Goal: Task Accomplishment & Management: Use online tool/utility

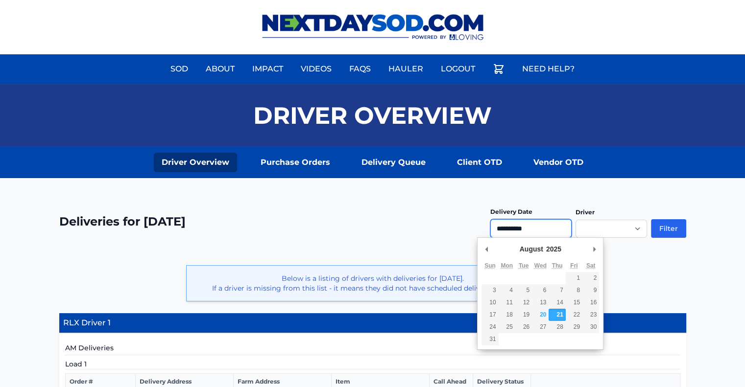
click at [517, 229] on input "**********" at bounding box center [530, 228] width 81 height 19
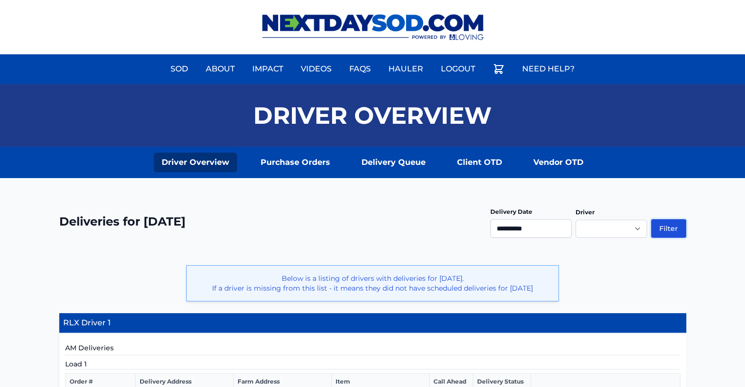
click at [679, 225] on button "Filter" at bounding box center [668, 228] width 35 height 19
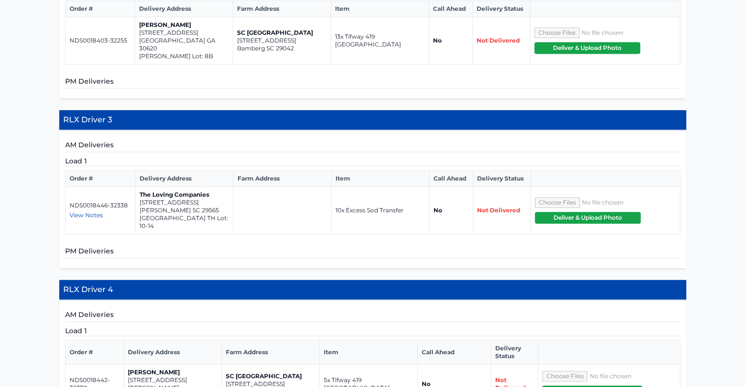
scroll to position [539, 0]
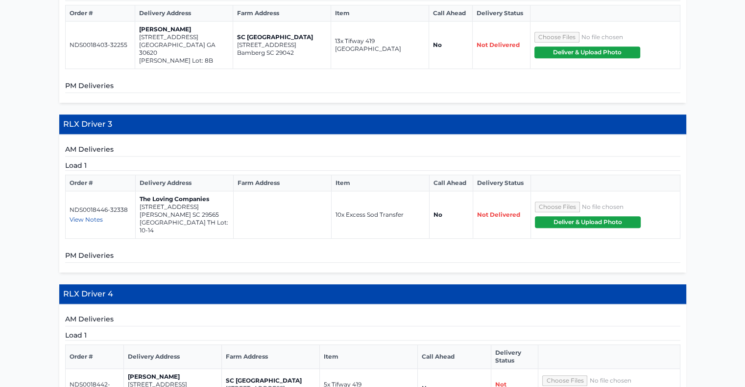
click at [89, 216] on span "View Notes" at bounding box center [86, 219] width 33 height 7
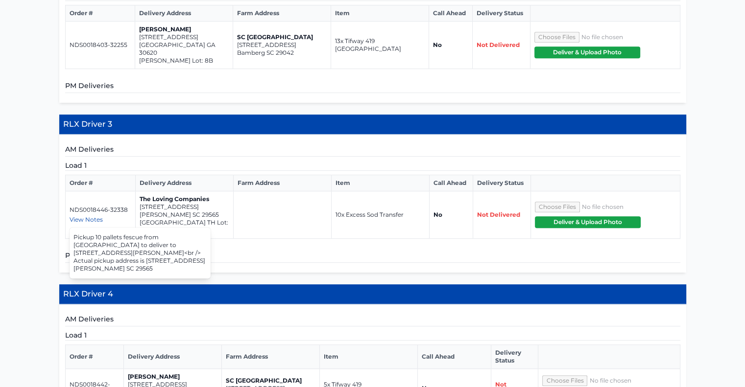
click at [297, 251] on h5 "PM Deliveries" at bounding box center [372, 257] width 615 height 12
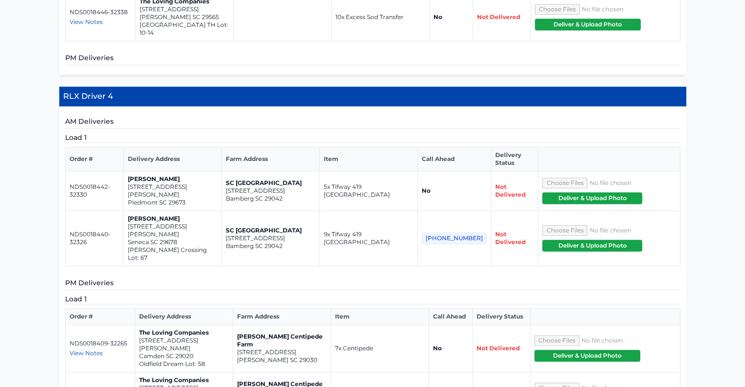
scroll to position [735, 0]
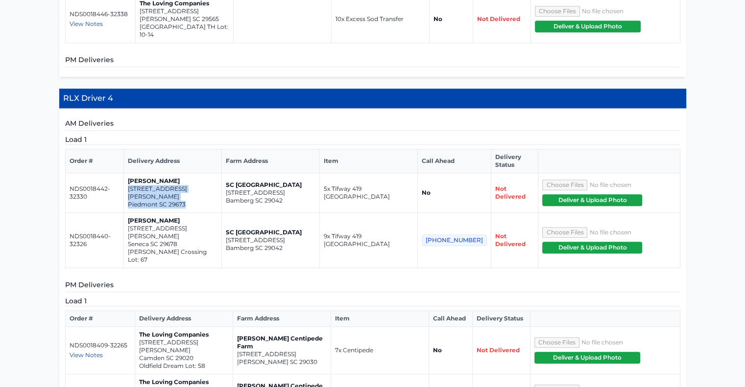
drag, startPoint x: 135, startPoint y: 152, endPoint x: 195, endPoint y: 162, distance: 61.0
click at [195, 173] on td "Derrick Pappas 114 Jacqueline Rd Piedmont SC 29673" at bounding box center [173, 193] width 98 height 40
copy td "114 Jacqueline Rd Piedmont SC 29673"
drag, startPoint x: 135, startPoint y: 186, endPoint x: 195, endPoint y: 194, distance: 60.4
click at [195, 213] on td "William Buchanan 125 Wells Crossing Lane Seneca SC 29678 Wells Crossing Lot: 67" at bounding box center [173, 240] width 98 height 55
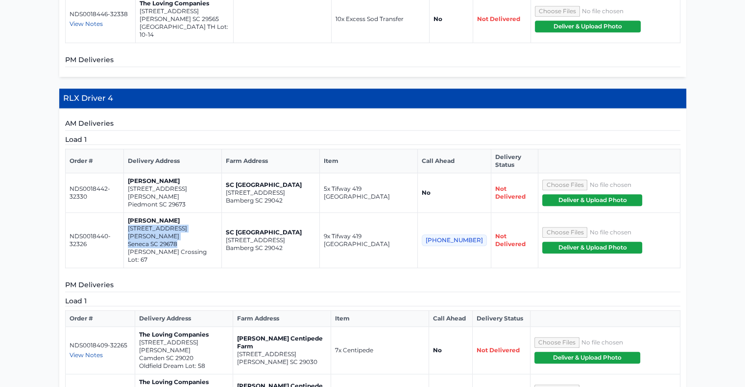
copy td "125 Wells Crossing Lane Seneca SC 29678"
drag, startPoint x: 238, startPoint y: 289, endPoint x: 296, endPoint y: 296, distance: 58.6
click at [298, 327] on td "Bozard Centipede Farm 975 Wild Hearts Rd Cameron SC 29030" at bounding box center [282, 351] width 98 height 48
copy td "975 Wild Hearts Rd Cameron SC 29030"
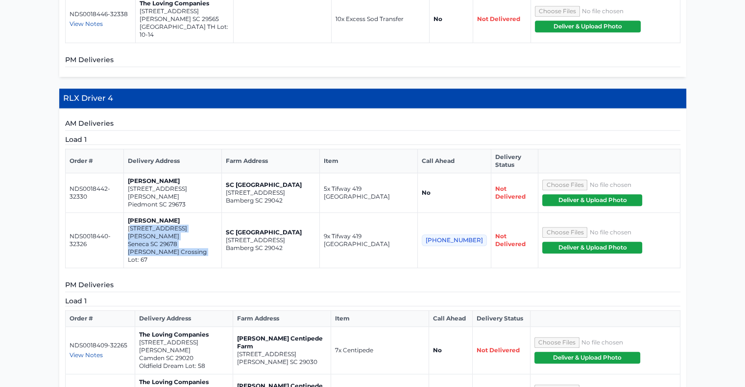
drag, startPoint x: 137, startPoint y: 186, endPoint x: 204, endPoint y: 200, distance: 68.7
click at [204, 213] on td "William Buchanan 125 Wells Crossing Lane Seneca SC 29678 Wells Crossing Lot: 67" at bounding box center [173, 240] width 98 height 55
copy td "25 Wells Crossing Lane Seneca SC 29678 Wells Crossing Lot: 67"
click at [222, 173] on td "[PERSON_NAME] [STREET_ADDRESS][PERSON_NAME]" at bounding box center [173, 193] width 98 height 40
drag, startPoint x: 135, startPoint y: 187, endPoint x: 202, endPoint y: 196, distance: 67.2
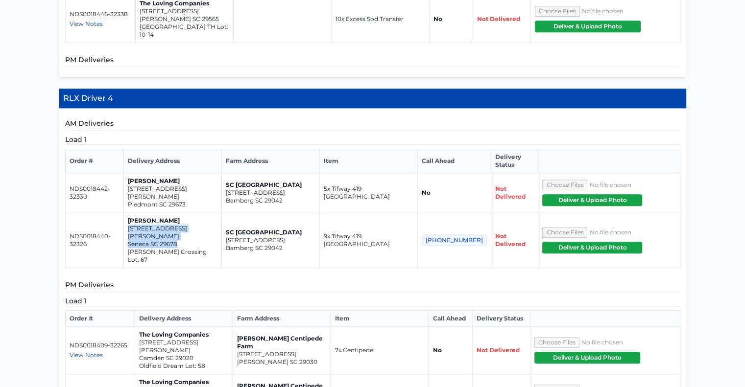
click at [202, 213] on td "[PERSON_NAME] [STREET_ADDRESS][PERSON_NAME] [PERSON_NAME][GEOGRAPHIC_DATA] Lot:…" at bounding box center [173, 240] width 98 height 55
copy td "[STREET_ADDRESS][PERSON_NAME]"
click at [138, 327] on td "The Loving Companies [STREET_ADDRESS][PERSON_NAME] Oldfield Dream Lot: 58" at bounding box center [184, 351] width 98 height 48
click at [139, 327] on td "The Loving Companies [STREET_ADDRESS][PERSON_NAME] Oldfield Dream Lot: 58" at bounding box center [184, 351] width 98 height 48
drag, startPoint x: 139, startPoint y: 284, endPoint x: 197, endPoint y: 292, distance: 58.9
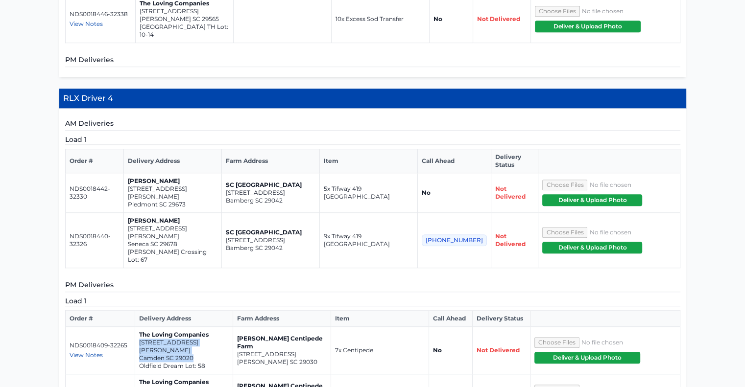
click at [197, 327] on td "The Loving Companies [STREET_ADDRESS][PERSON_NAME] Oldfield Dream Lot: 58" at bounding box center [184, 351] width 98 height 48
copy td "[STREET_ADDRESS][PERSON_NAME]"
drag, startPoint x: 139, startPoint y: 324, endPoint x: 200, endPoint y: 333, distance: 61.8
copy td "[STREET_ADDRESS][PERSON_NAME]"
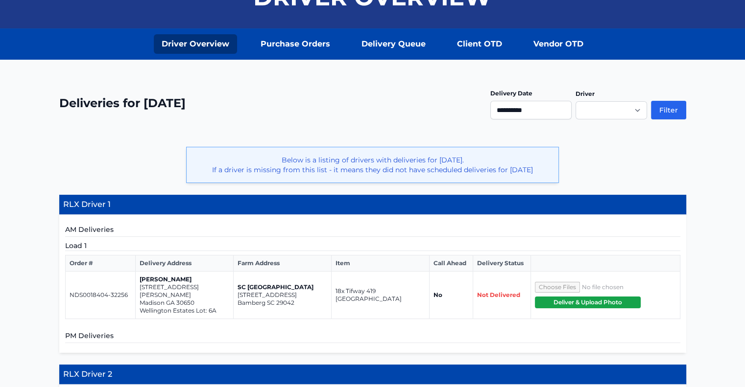
scroll to position [0, 0]
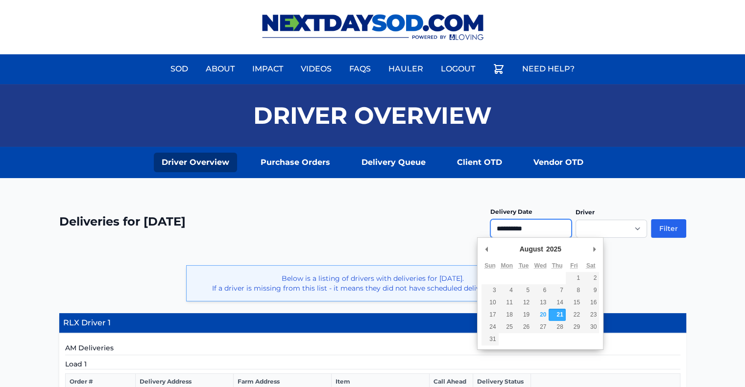
click at [521, 229] on input "**********" at bounding box center [530, 228] width 81 height 19
type input "**********"
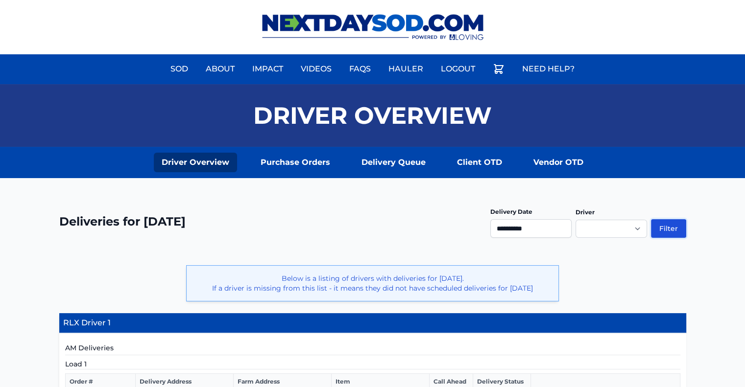
click at [667, 225] on button "Filter" at bounding box center [668, 228] width 35 height 19
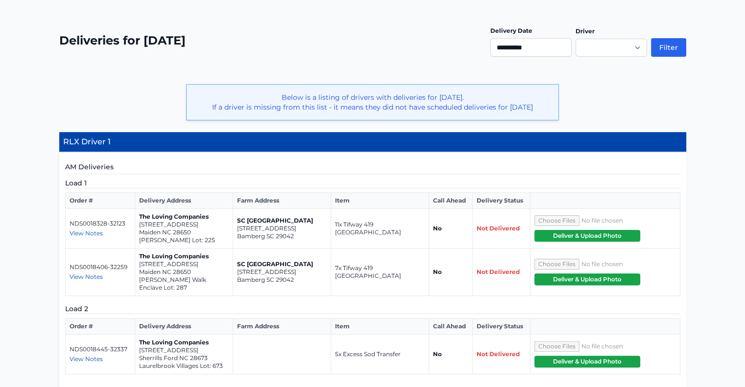
scroll to position [182, 0]
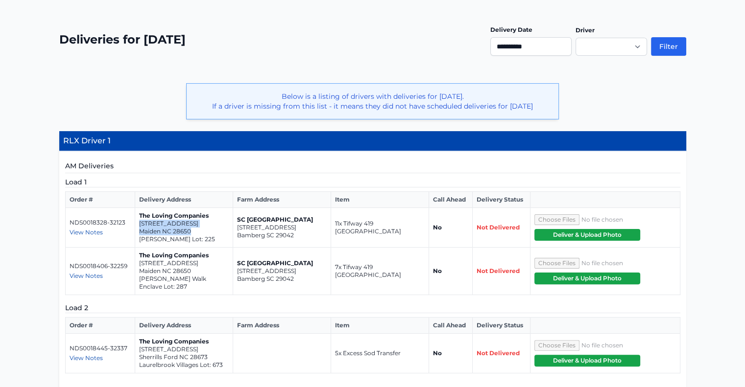
drag, startPoint x: 139, startPoint y: 220, endPoint x: 194, endPoint y: 229, distance: 55.6
click at [194, 229] on td "The Loving Companies 6436 Fairfax Ct Maiden NC 28650 Shannon Woods Meadows Lot:…" at bounding box center [184, 228] width 98 height 40
drag, startPoint x: 621, startPoint y: 96, endPoint x: 569, endPoint y: 70, distance: 58.3
click at [533, 45] on input "**********" at bounding box center [530, 46] width 81 height 19
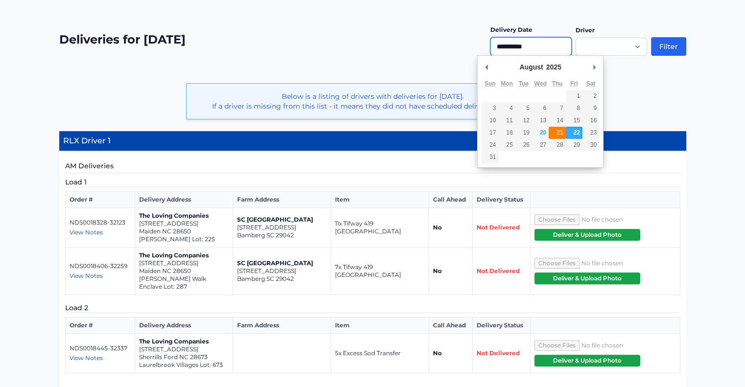
type input "**********"
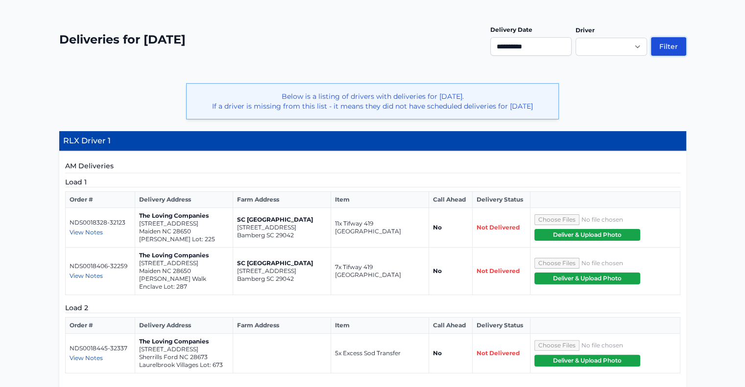
click at [668, 41] on button "Filter" at bounding box center [668, 46] width 35 height 19
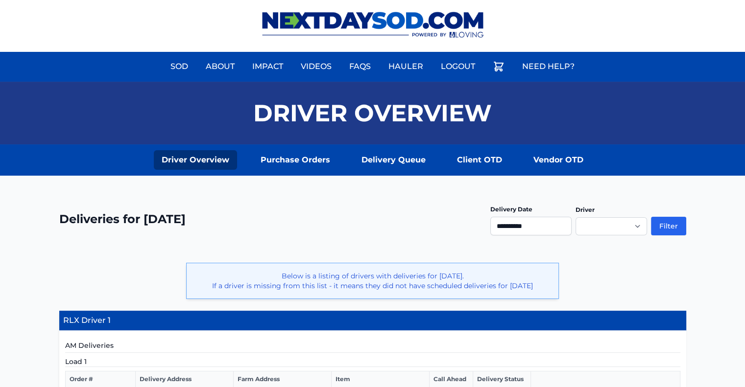
scroll to position [245, 0]
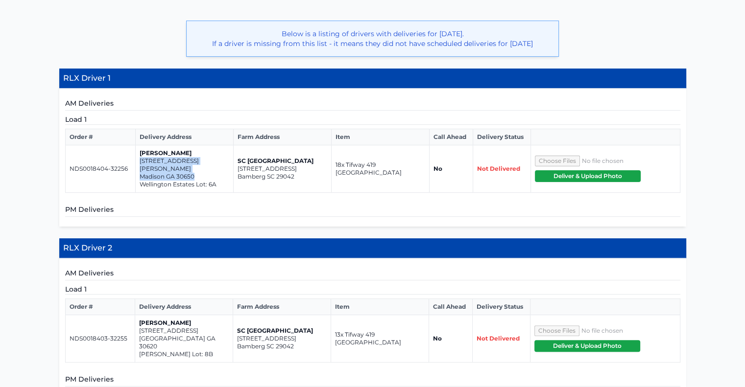
drag, startPoint x: 139, startPoint y: 158, endPoint x: 193, endPoint y: 165, distance: 54.9
click at [193, 165] on td "[PERSON_NAME] [STREET_ADDRESS][PERSON_NAME]" at bounding box center [184, 169] width 98 height 48
copy td "[STREET_ADDRESS][PERSON_NAME]"
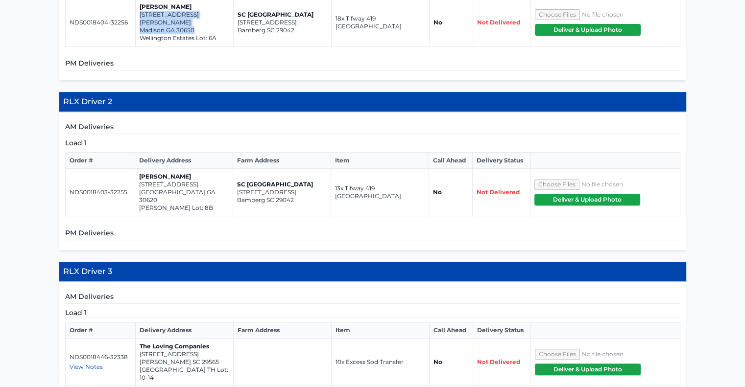
scroll to position [392, 0]
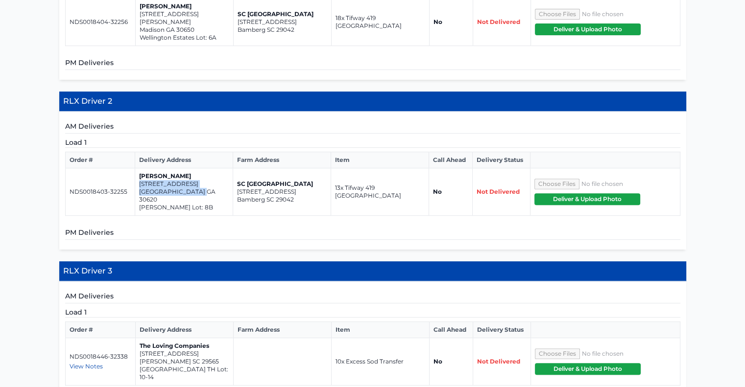
drag, startPoint x: 139, startPoint y: 174, endPoint x: 204, endPoint y: 182, distance: 65.6
click at [204, 182] on td "Meg Jones 219 Long Drive Bethlehem GA 30620 Casteel Lot: 8B" at bounding box center [184, 192] width 98 height 48
copy td "219 Long Drive Bethlehem GA 30620"
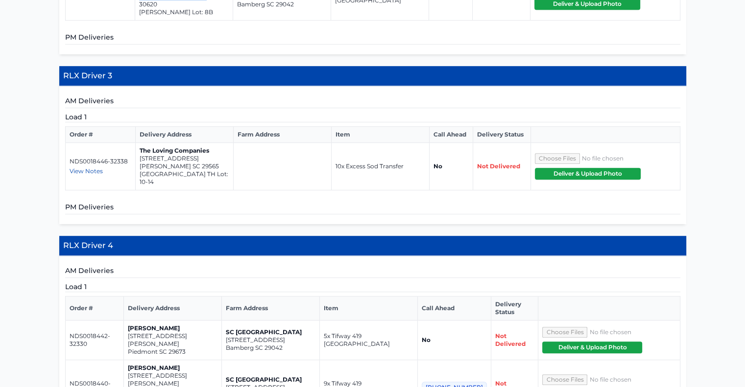
scroll to position [588, 0]
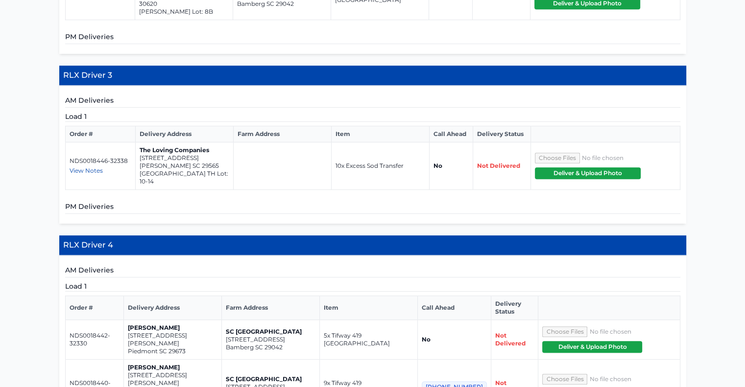
click at [88, 167] on span "View Notes" at bounding box center [86, 170] width 33 height 7
click at [138, 143] on td "The Loving Companies 409 Bay Catfish Rd. Latta SC 29565 Pleasant Grove TH Lot: …" at bounding box center [184, 167] width 98 height 48
drag, startPoint x: 139, startPoint y: 139, endPoint x: 194, endPoint y: 146, distance: 55.4
click at [194, 146] on td "The Loving Companies 409 Bay Catfish Rd. Latta SC 29565 Pleasant Grove TH Lot: …" at bounding box center [184, 167] width 98 height 48
copy td "409 Bay Catfish Rd. Latta SC 29565"
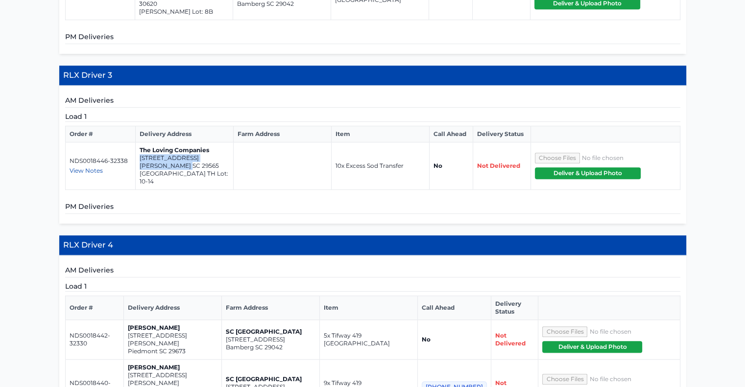
copy td "409 Bay Catfish Rd. Latta SC 29565"
click at [92, 167] on span "View Notes" at bounding box center [86, 170] width 33 height 7
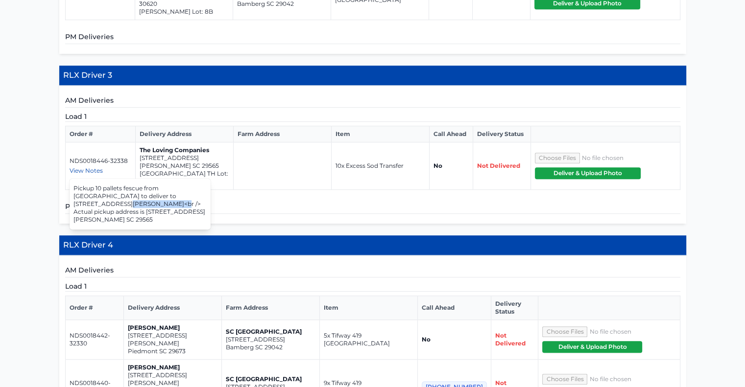
drag, startPoint x: 101, startPoint y: 172, endPoint x: 141, endPoint y: 172, distance: 39.7
click at [141, 181] on div "Pickup 10 pallets fescue from Bentwood to deliver to 119 Sugg Trail - Community…" at bounding box center [140, 204] width 141 height 47
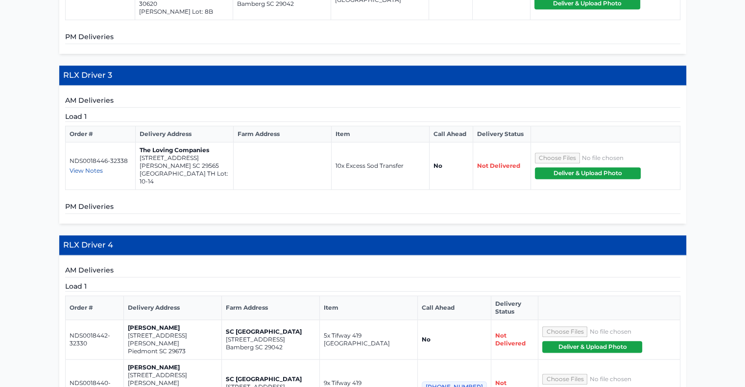
click at [88, 167] on span "View Notes" at bounding box center [86, 170] width 33 height 7
drag, startPoint x: 101, startPoint y: 173, endPoint x: 141, endPoint y: 172, distance: 39.7
click at [141, 181] on div "Pickup 10 pallets fescue from Bentwood to deliver to 119 Sugg Trail - Community…" at bounding box center [140, 204] width 141 height 47
click at [91, 167] on span "View Notes" at bounding box center [86, 170] width 33 height 7
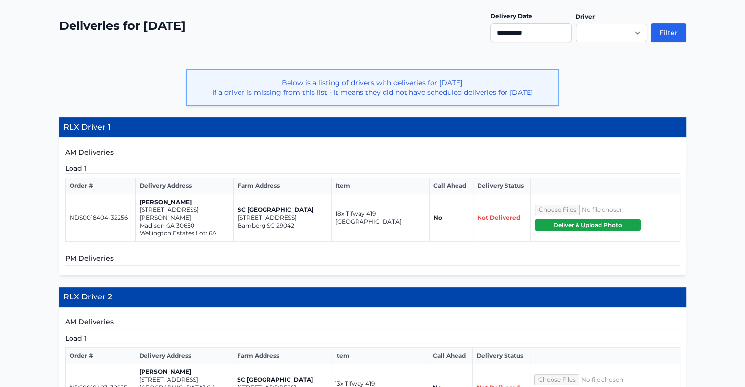
scroll to position [0, 0]
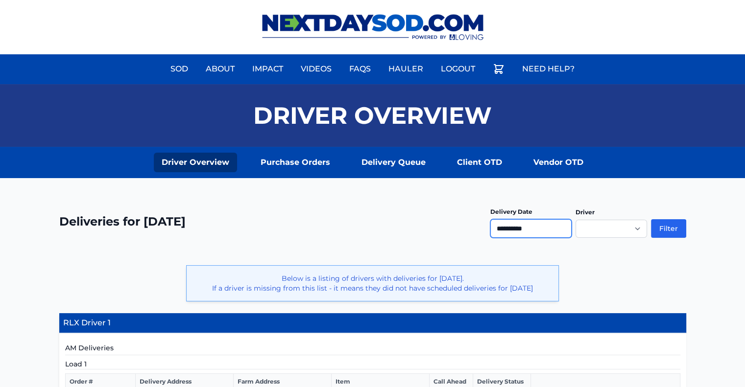
click at [533, 229] on input "**********" at bounding box center [530, 228] width 81 height 19
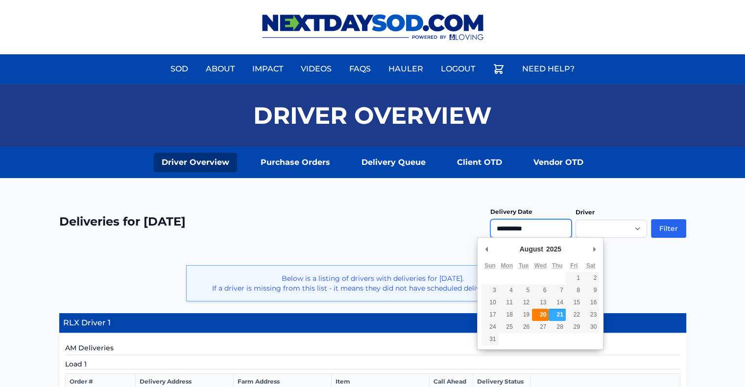
type input "**********"
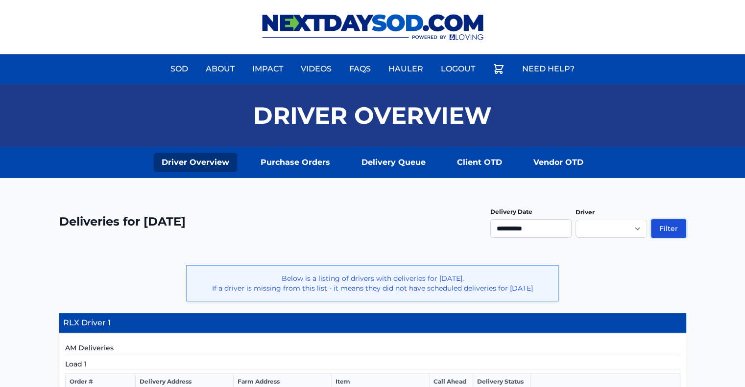
click at [674, 227] on button "Filter" at bounding box center [668, 228] width 35 height 19
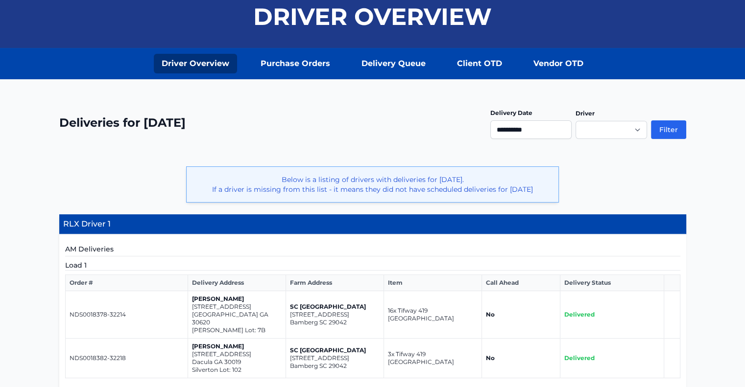
scroll to position [98, 0]
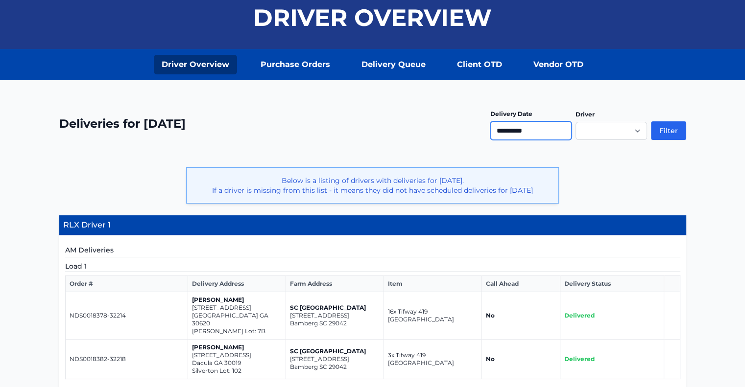
click at [532, 136] on input "**********" at bounding box center [530, 130] width 81 height 19
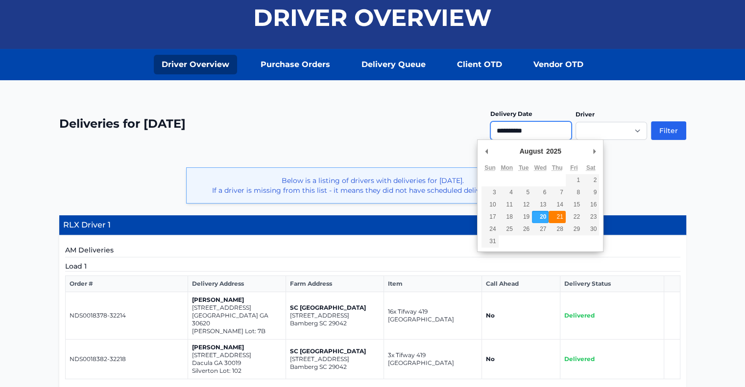
type input "**********"
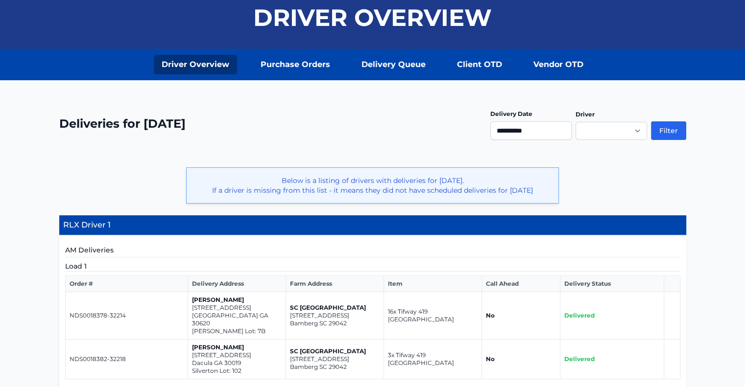
click at [672, 126] on button "Filter" at bounding box center [668, 130] width 35 height 19
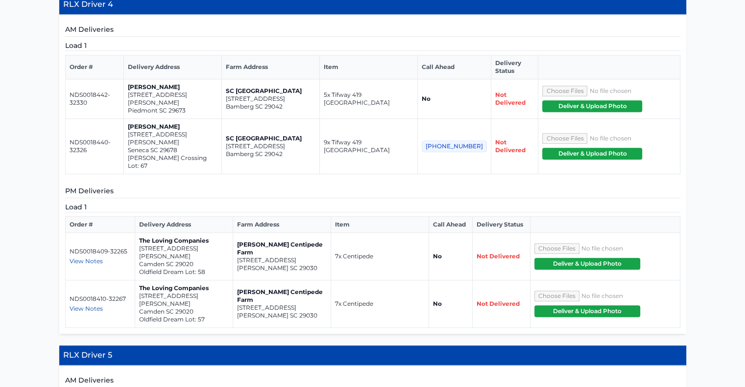
scroll to position [832, 0]
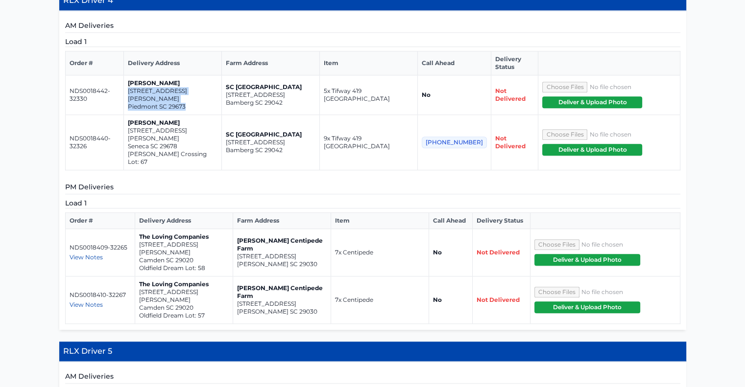
drag, startPoint x: 136, startPoint y: 55, endPoint x: 195, endPoint y: 62, distance: 60.1
click at [195, 75] on td "[PERSON_NAME] [STREET_ADDRESS][PERSON_NAME]" at bounding box center [173, 95] width 98 height 40
copy td "[STREET_ADDRESS][PERSON_NAME]"
drag, startPoint x: 136, startPoint y: 89, endPoint x: 192, endPoint y: 95, distance: 56.7
click at [192, 115] on td "[PERSON_NAME] [STREET_ADDRESS][PERSON_NAME] [PERSON_NAME][GEOGRAPHIC_DATA] Lot:…" at bounding box center [173, 142] width 98 height 55
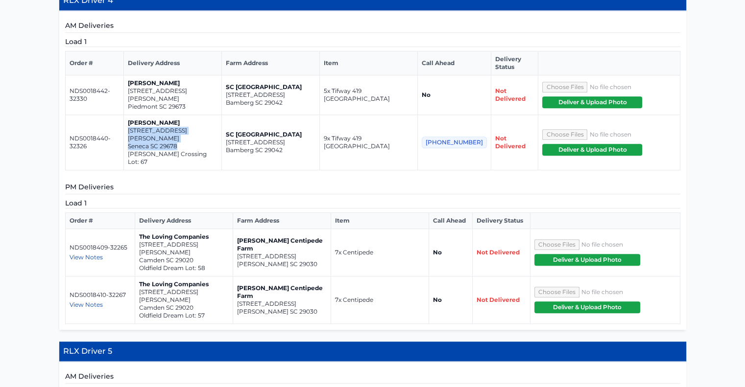
copy td "[STREET_ADDRESS][PERSON_NAME]"
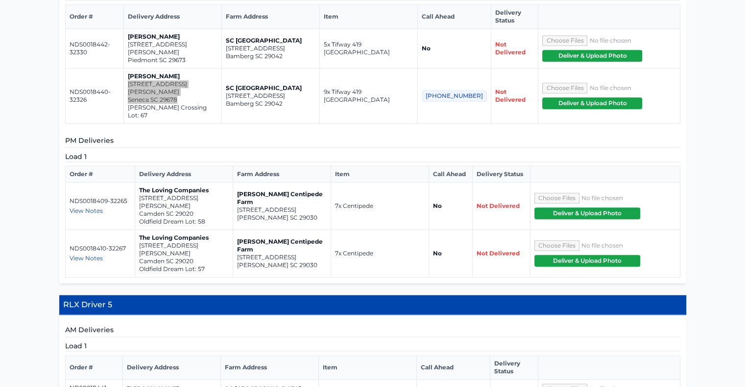
scroll to position [881, 0]
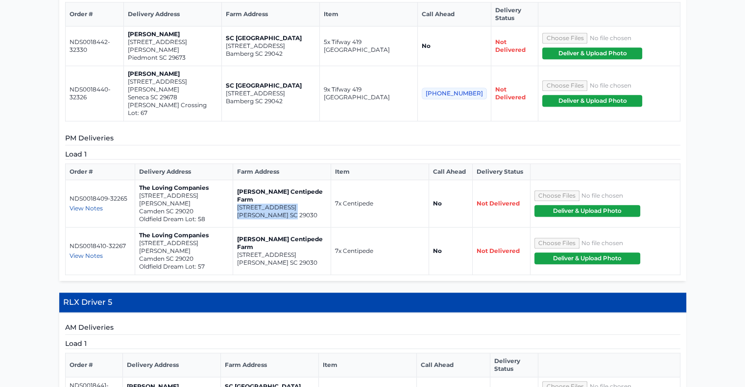
drag, startPoint x: 237, startPoint y: 142, endPoint x: 306, endPoint y: 149, distance: 68.9
click at [306, 180] on td "[PERSON_NAME] Centipede Farm [STREET_ADDRESS][PERSON_NAME]" at bounding box center [282, 204] width 98 height 48
copy td "[STREET_ADDRESS][PERSON_NAME]"
click at [138, 180] on td "The Loving Companies [STREET_ADDRESS][PERSON_NAME] Oldfield Dream Lot: 58" at bounding box center [184, 204] width 98 height 48
drag, startPoint x: 139, startPoint y: 137, endPoint x: 200, endPoint y: 147, distance: 62.5
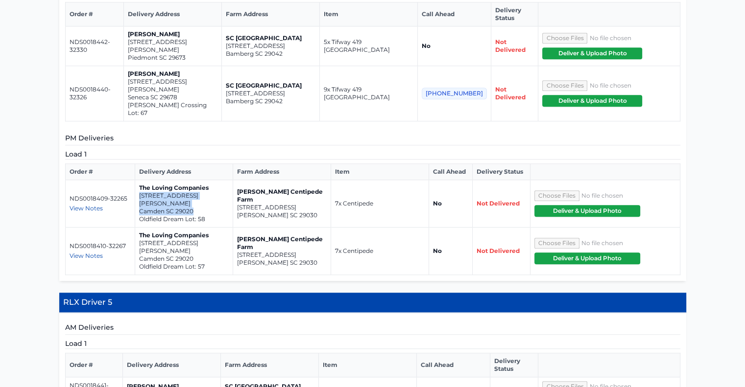
click at [200, 180] on td "The Loving Companies [STREET_ADDRESS][PERSON_NAME] Oldfield Dream Lot: 58" at bounding box center [184, 204] width 98 height 48
copy td "[STREET_ADDRESS][PERSON_NAME]"
drag, startPoint x: 139, startPoint y: 176, endPoint x: 200, endPoint y: 187, distance: 62.6
click at [200, 228] on td "The Loving Companies [STREET_ADDRESS][PERSON_NAME] Oldfield Dream Lot: 57" at bounding box center [184, 252] width 98 height 48
copy td "[STREET_ADDRESS][PERSON_NAME]"
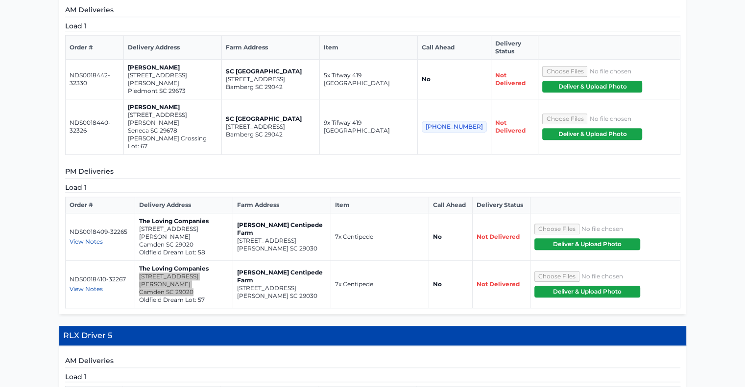
scroll to position [832, 0]
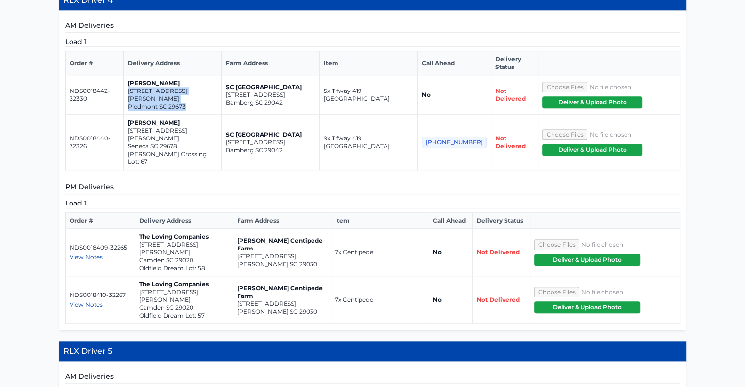
drag, startPoint x: 135, startPoint y: 54, endPoint x: 196, endPoint y: 65, distance: 62.2
click at [196, 75] on td "[PERSON_NAME] [STREET_ADDRESS][PERSON_NAME]" at bounding box center [173, 95] width 98 height 40
copy td "[STREET_ADDRESS][PERSON_NAME]"
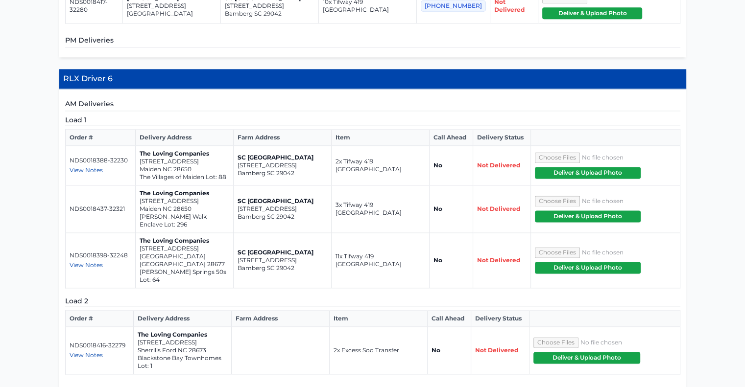
scroll to position [1322, 0]
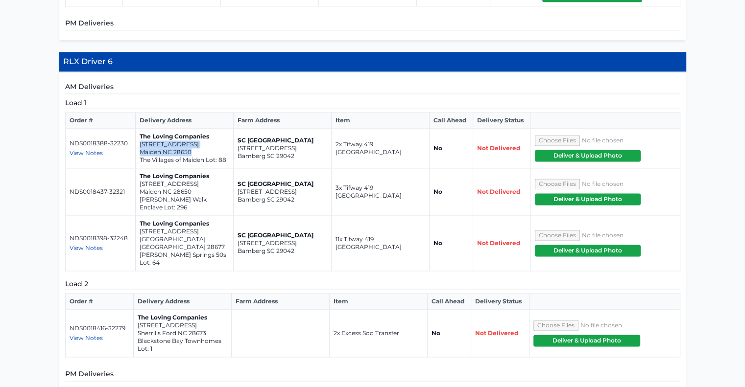
drag, startPoint x: 140, startPoint y: 74, endPoint x: 194, endPoint y: 84, distance: 55.3
click at [209, 129] on td "The Loving Companies [STREET_ADDRESS] The Villages of [GEOGRAPHIC_DATA]: 88" at bounding box center [184, 149] width 98 height 40
copy td "[STREET_ADDRESS]"
drag, startPoint x: 140, startPoint y: 114, endPoint x: 199, endPoint y: 121, distance: 60.2
click at [199, 168] on td "The Loving Companies [STREET_ADDRESS] [PERSON_NAME] Walk Enclave Lot: 296" at bounding box center [184, 192] width 98 height 48
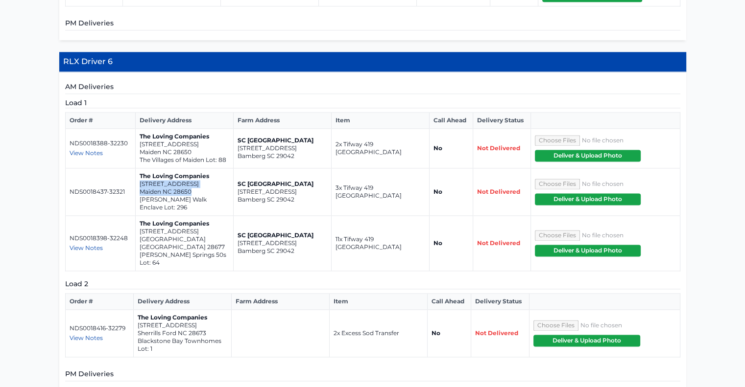
copy td "[STREET_ADDRESS]"
drag, startPoint x: 139, startPoint y: 160, endPoint x: 210, endPoint y: 167, distance: 71.4
click at [210, 216] on td "The Loving Companies [STREET_ADDRESS] [PERSON_NAME][GEOGRAPHIC_DATA] 50s Lot: 64" at bounding box center [184, 243] width 98 height 55
copy td "[STREET_ADDRESS]"
drag, startPoint x: 139, startPoint y: 238, endPoint x: 219, endPoint y: 247, distance: 81.2
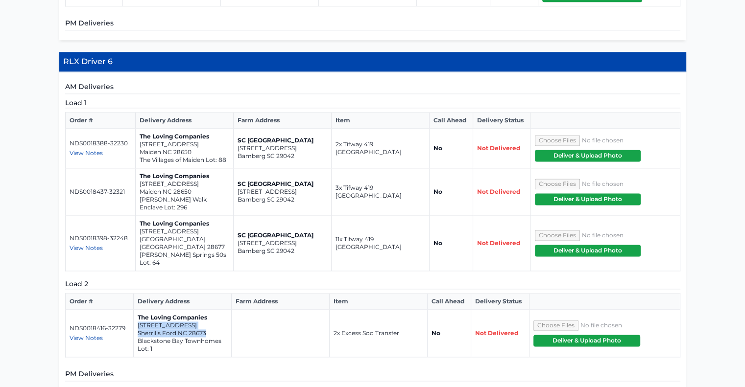
click at [219, 310] on td "The Loving Companies [STREET_ADDRESS] [GEOGRAPHIC_DATA] Lot: 1" at bounding box center [182, 334] width 98 height 48
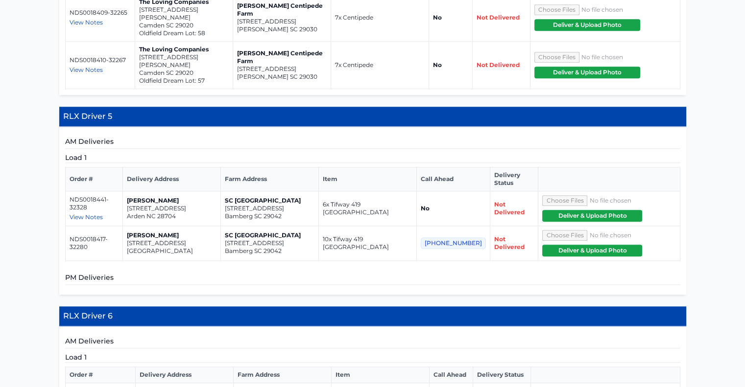
scroll to position [1028, 0]
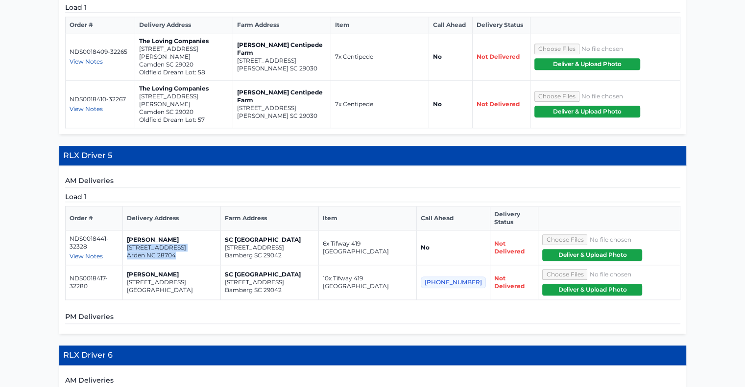
drag, startPoint x: 135, startPoint y: 167, endPoint x: 194, endPoint y: 177, distance: 60.6
click at [194, 231] on td "[PERSON_NAME] [STREET_ADDRESS]" at bounding box center [172, 248] width 98 height 35
drag, startPoint x: 134, startPoint y: 199, endPoint x: 184, endPoint y: 203, distance: 49.6
click at [191, 279] on p "[STREET_ADDRESS]" at bounding box center [172, 283] width 90 height 8
